Goal: Find specific page/section: Find specific page/section

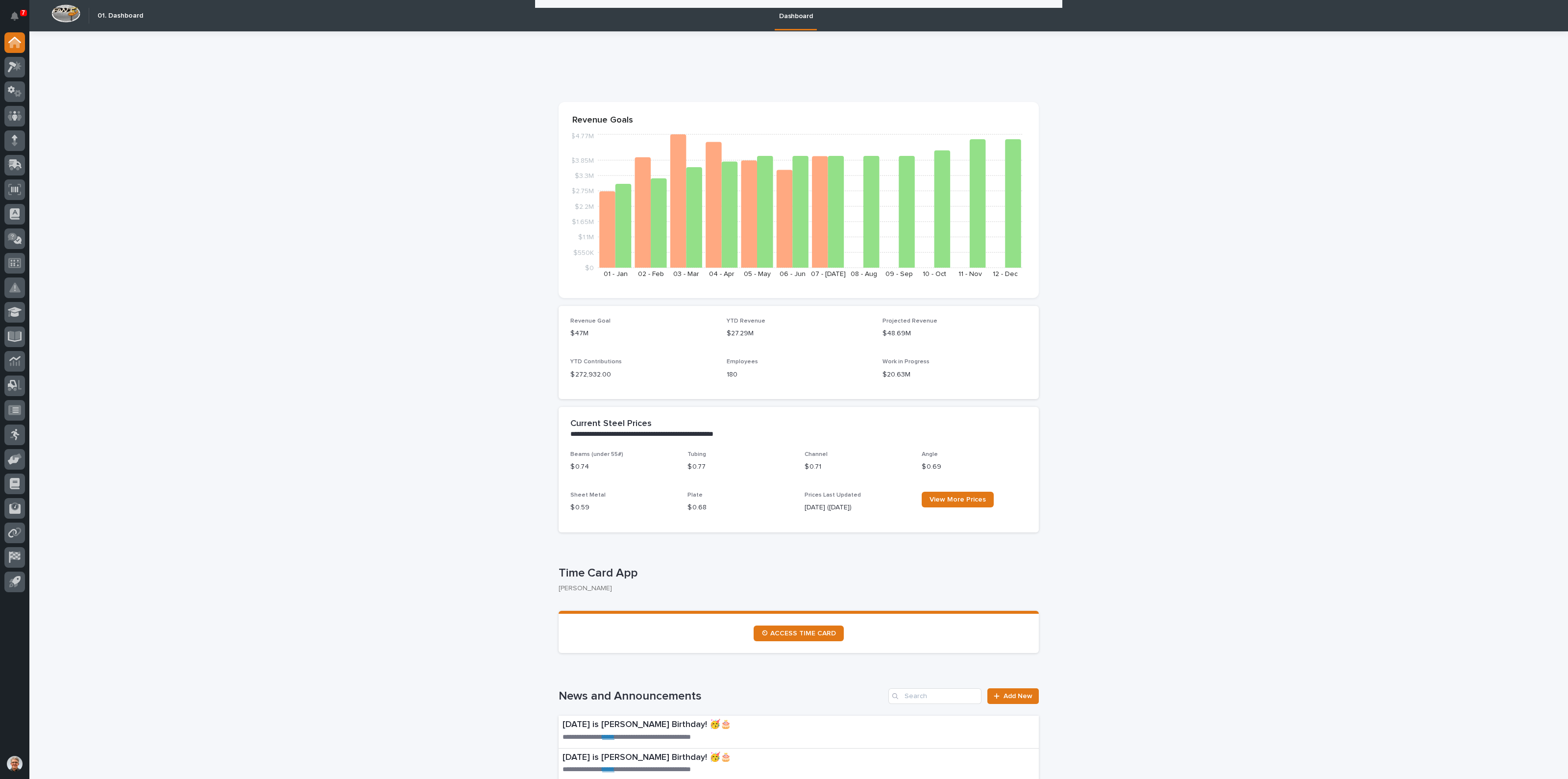
scroll to position [817, 0]
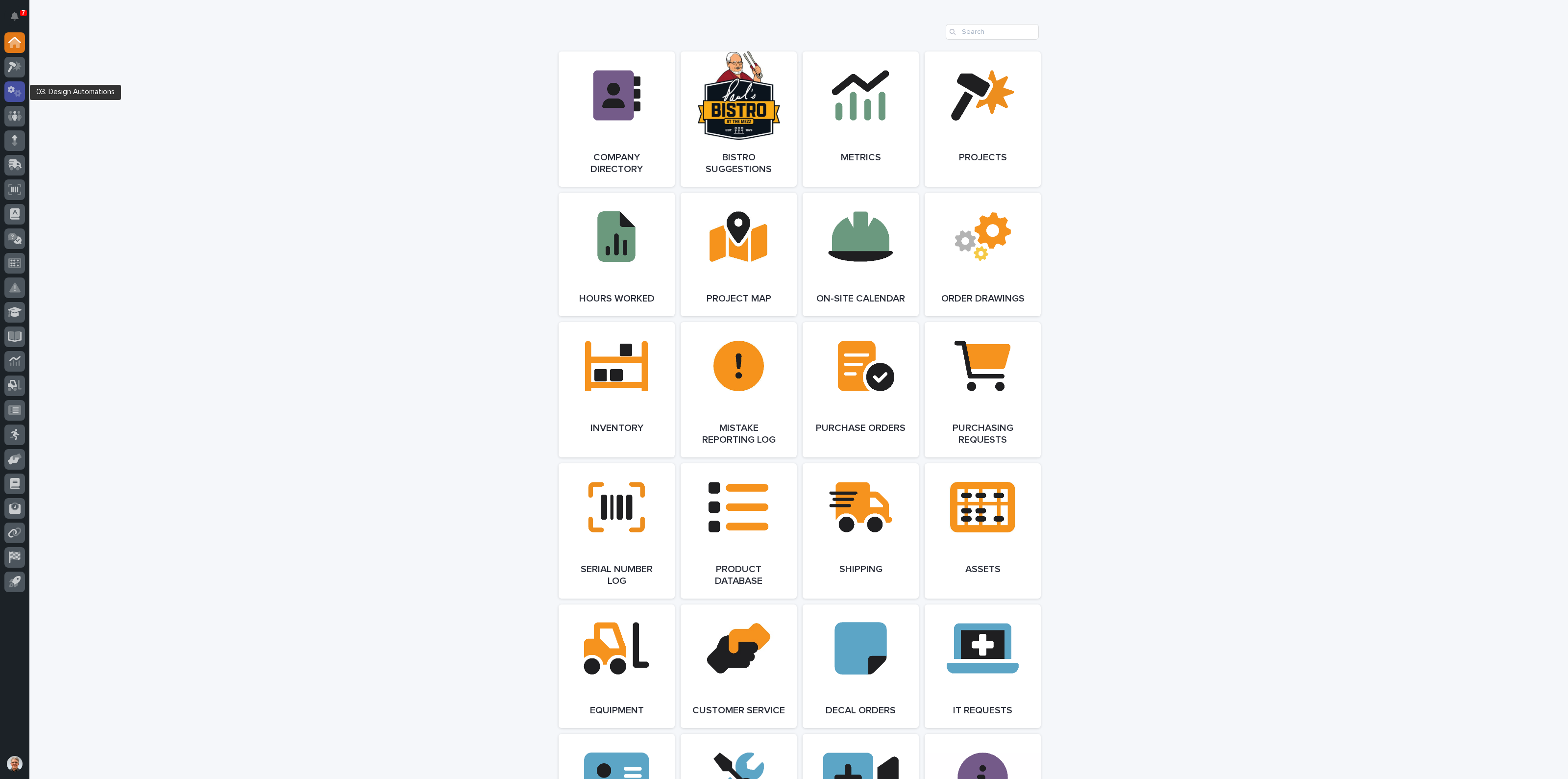
click at [11, 89] on icon at bounding box center [15, 91] width 14 height 11
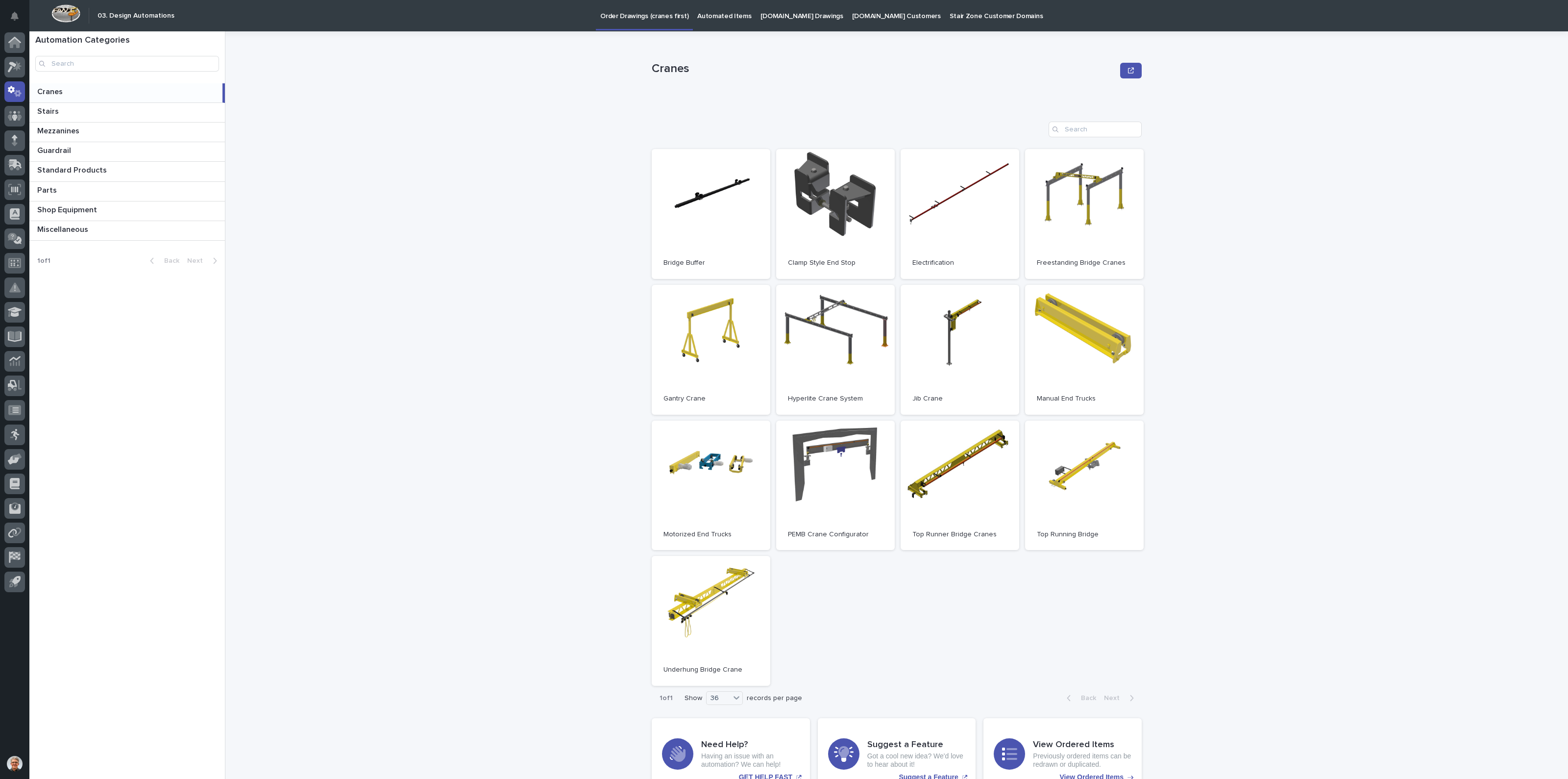
click at [776, 12] on p "[DOMAIN_NAME] Drawings" at bounding box center [802, 10] width 83 height 20
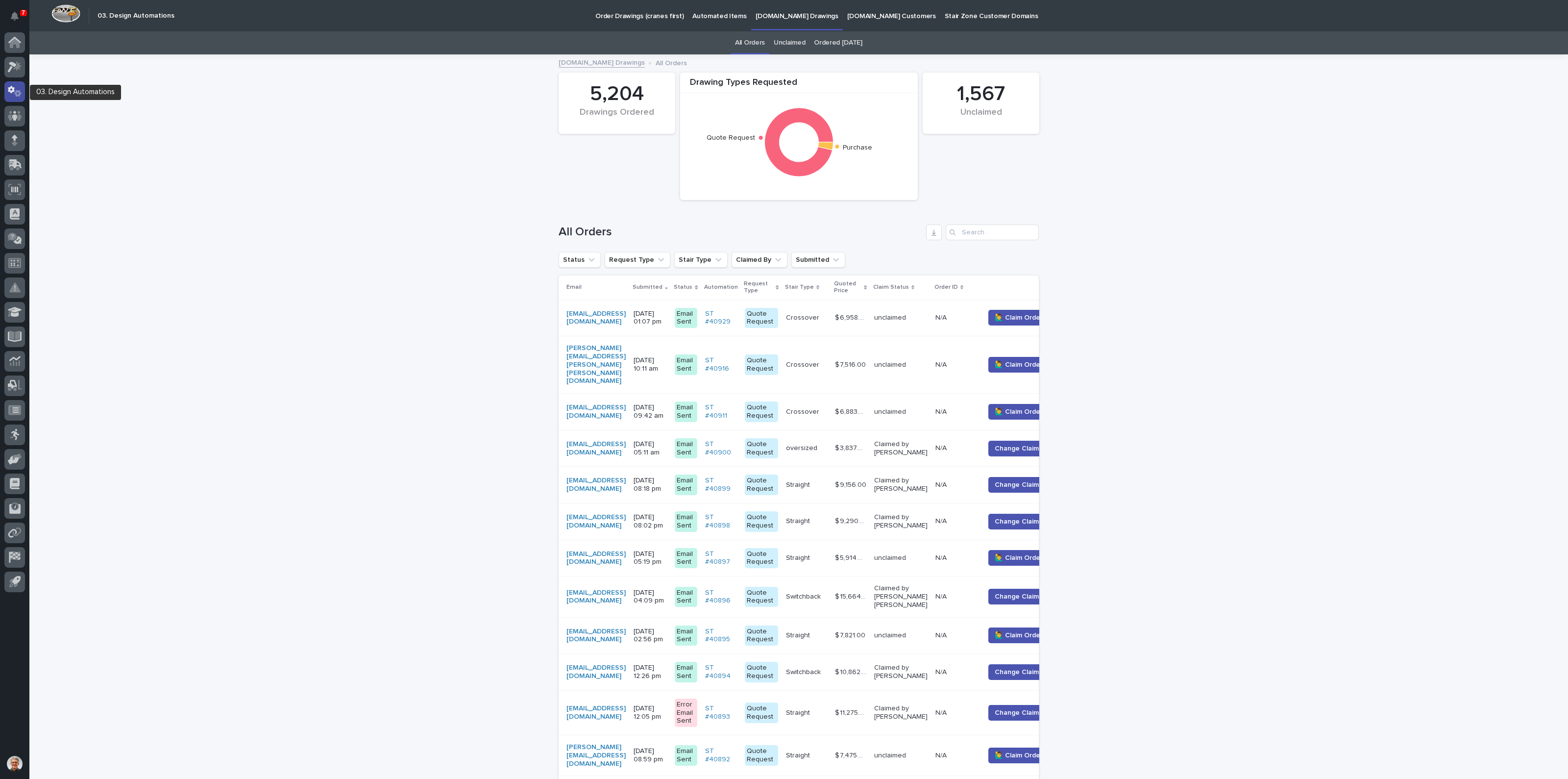
click at [9, 88] on icon at bounding box center [11, 90] width 7 height 7
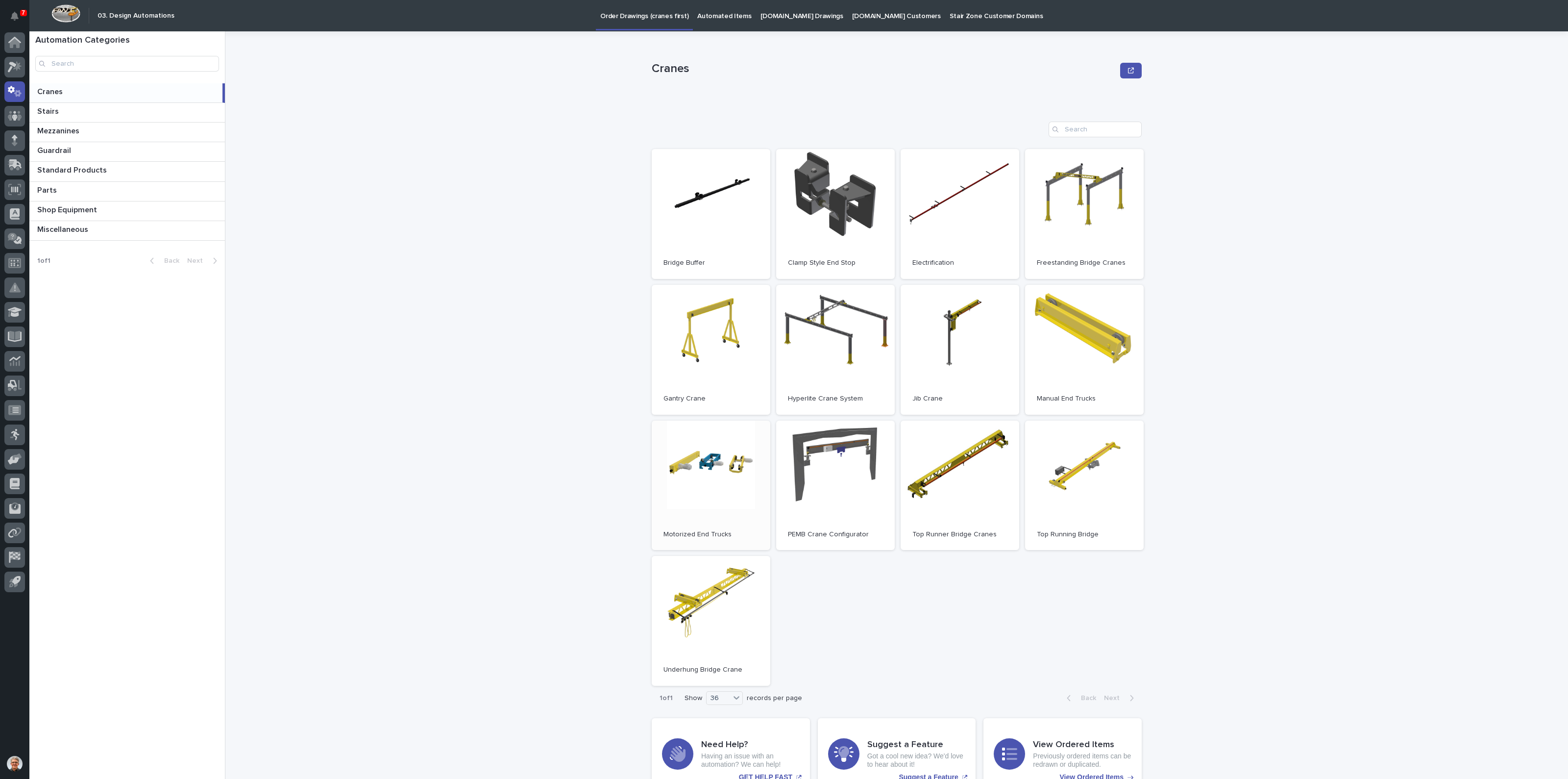
click at [699, 460] on link "Open" at bounding box center [711, 485] width 118 height 130
click at [1084, 482] on span "Open" at bounding box center [1084, 485] width 18 height 7
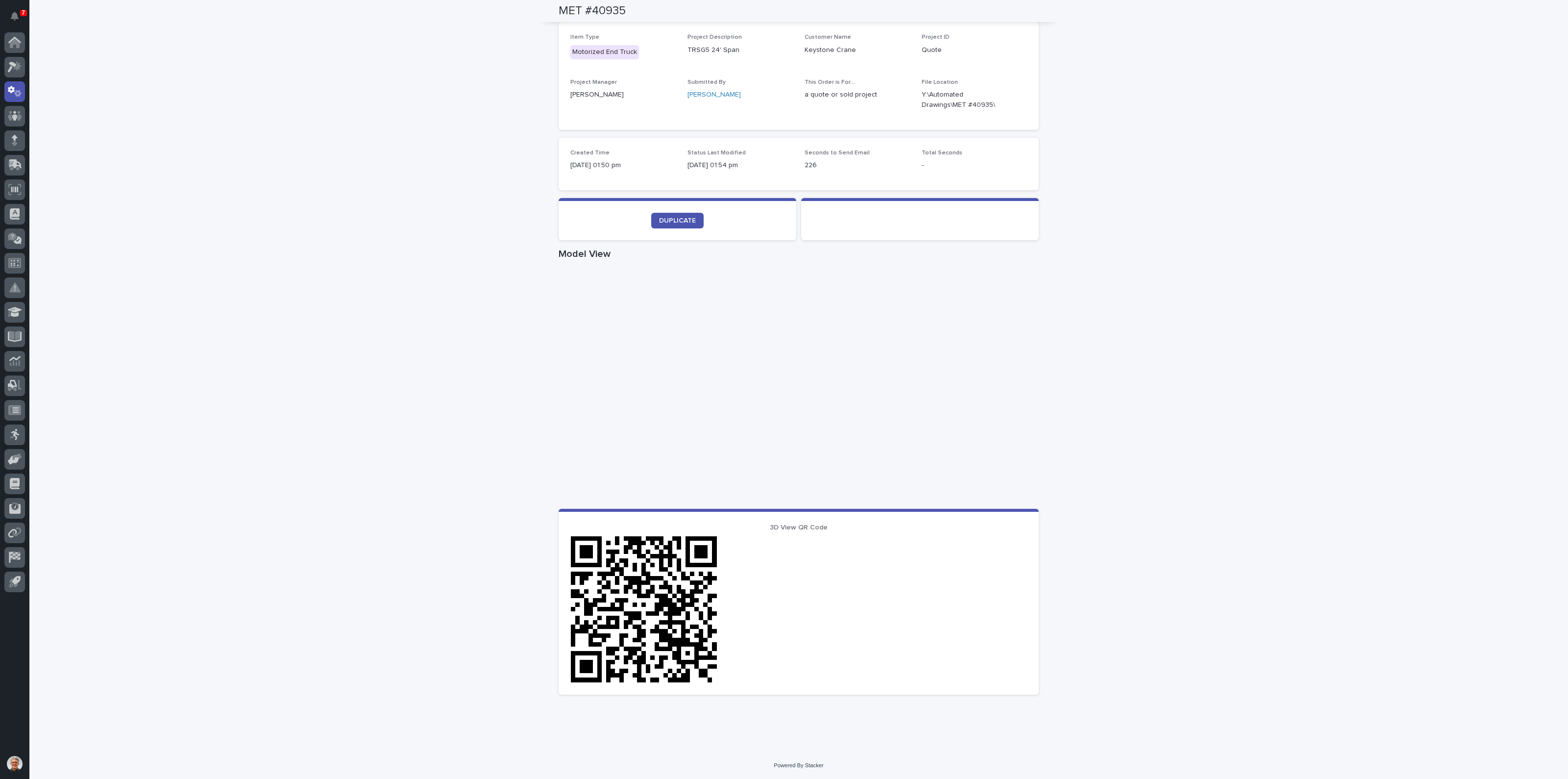
scroll to position [276, 0]
